Goal: Information Seeking & Learning: Check status

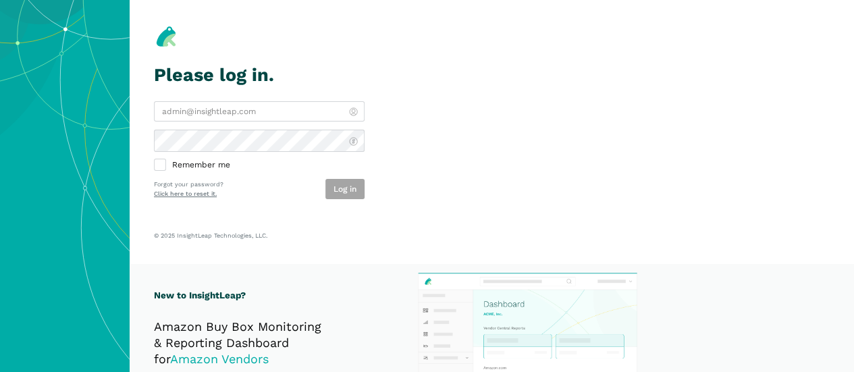
type input "[EMAIL_ADDRESS][DOMAIN_NAME]"
click at [364, 199] on div "Log in" at bounding box center [344, 189] width 39 height 20
click at [364, 199] on button "Log in" at bounding box center [344, 189] width 39 height 20
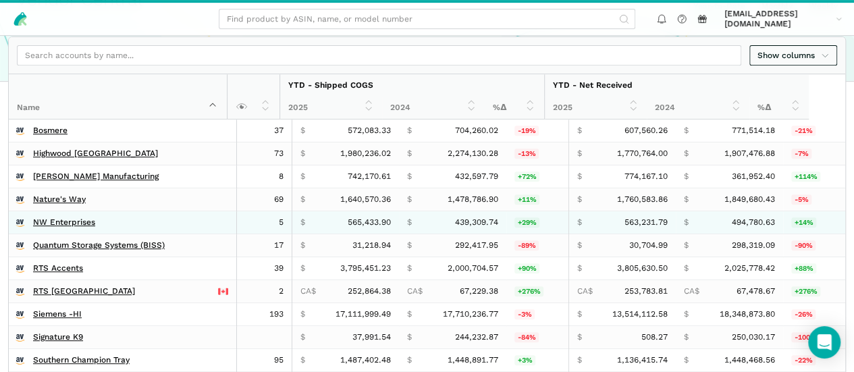
scroll to position [321, 0]
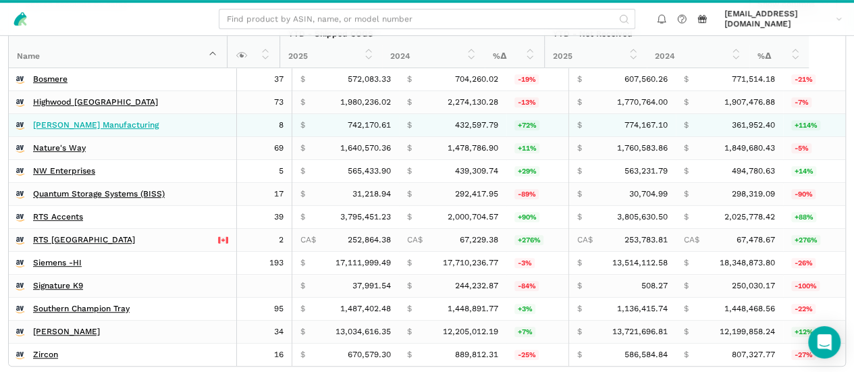
click at [99, 130] on link "Hudson Manufacturing" at bounding box center [96, 125] width 126 height 10
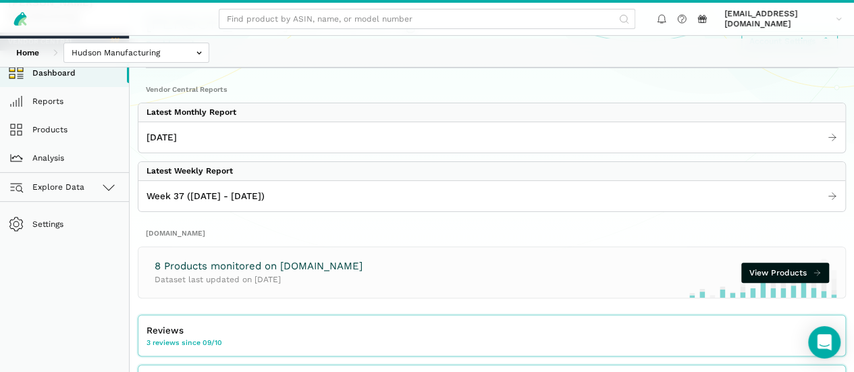
scroll to position [17, 0]
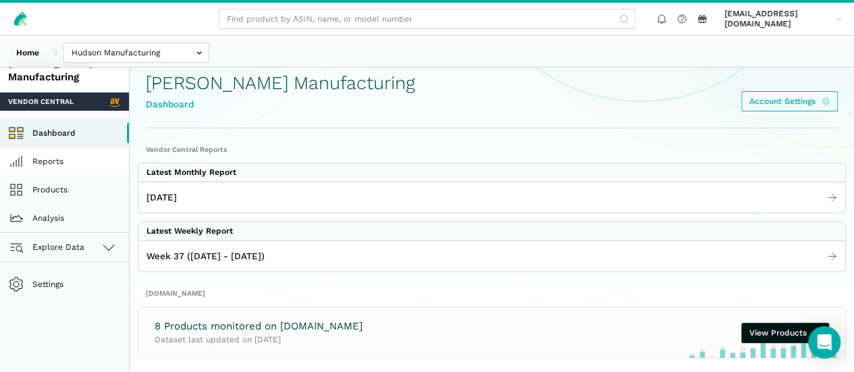
click at [63, 174] on link "Reports" at bounding box center [64, 161] width 129 height 28
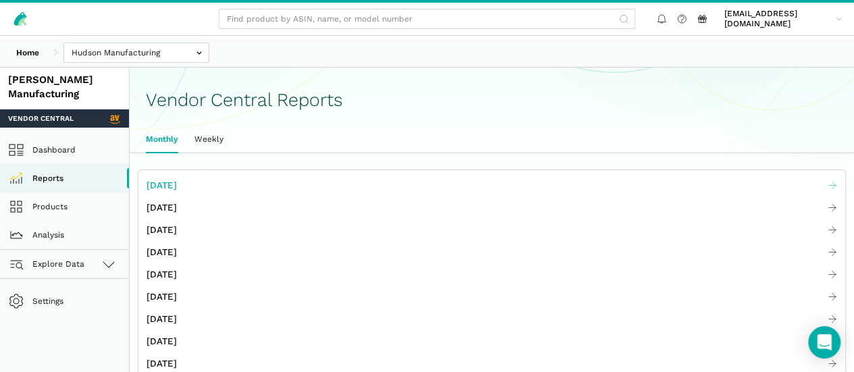
click at [177, 192] on span "[DATE]" at bounding box center [161, 185] width 30 height 14
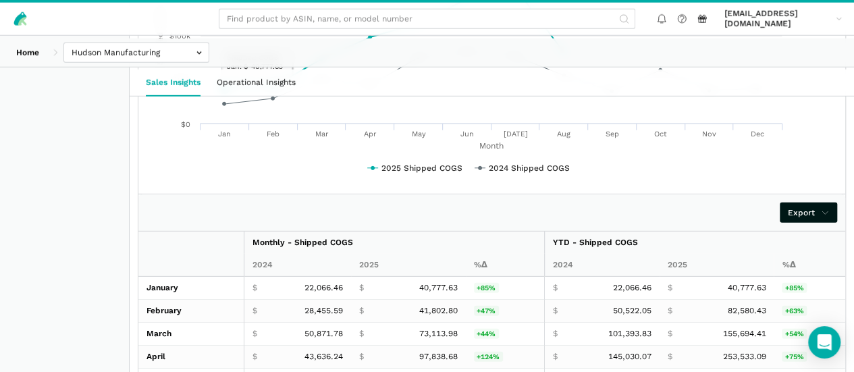
scroll to position [1856, 0]
